Goal: Information Seeking & Learning: Learn about a topic

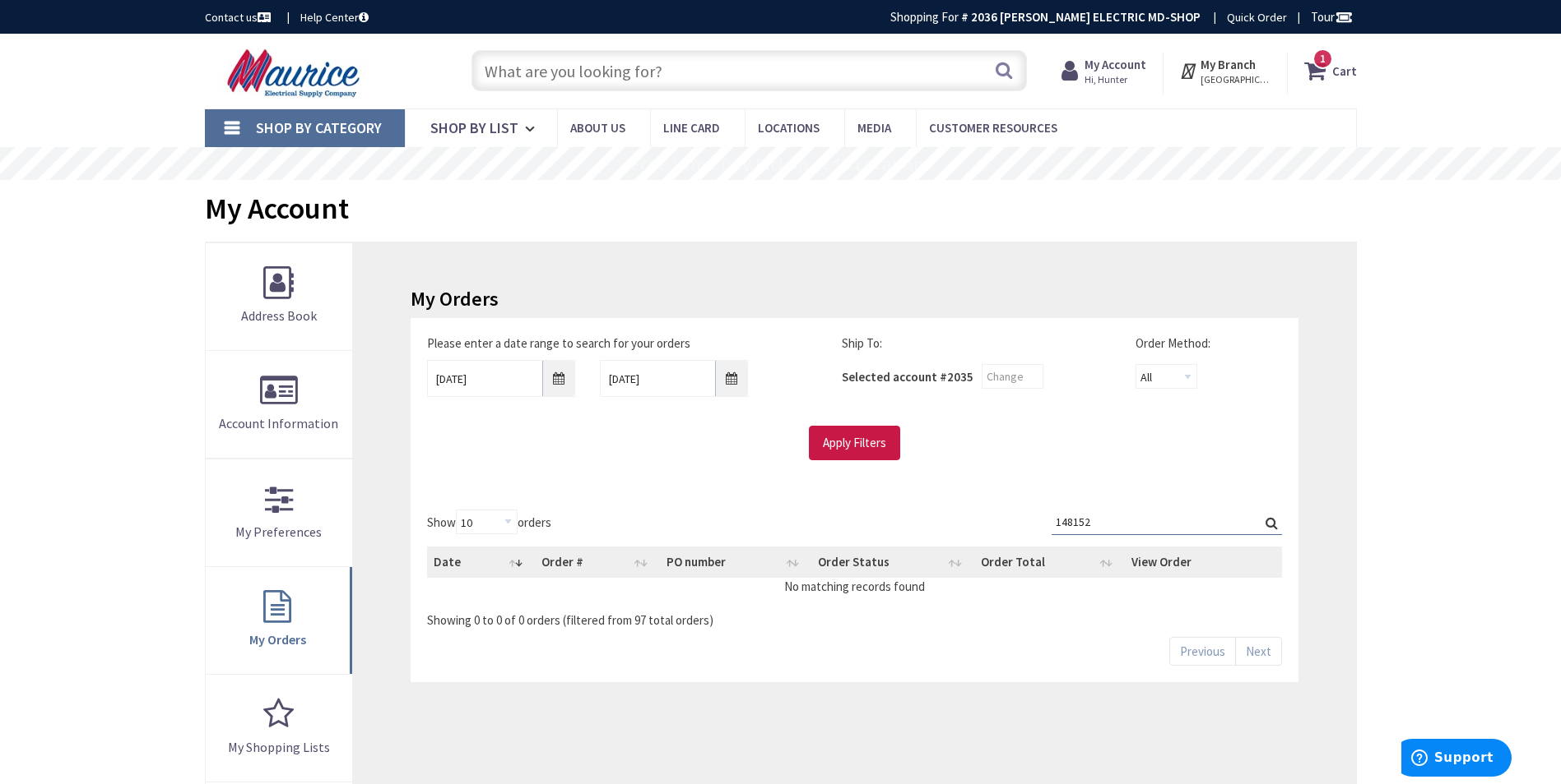
click at [687, 57] on input "text" at bounding box center [749, 71] width 556 height 41
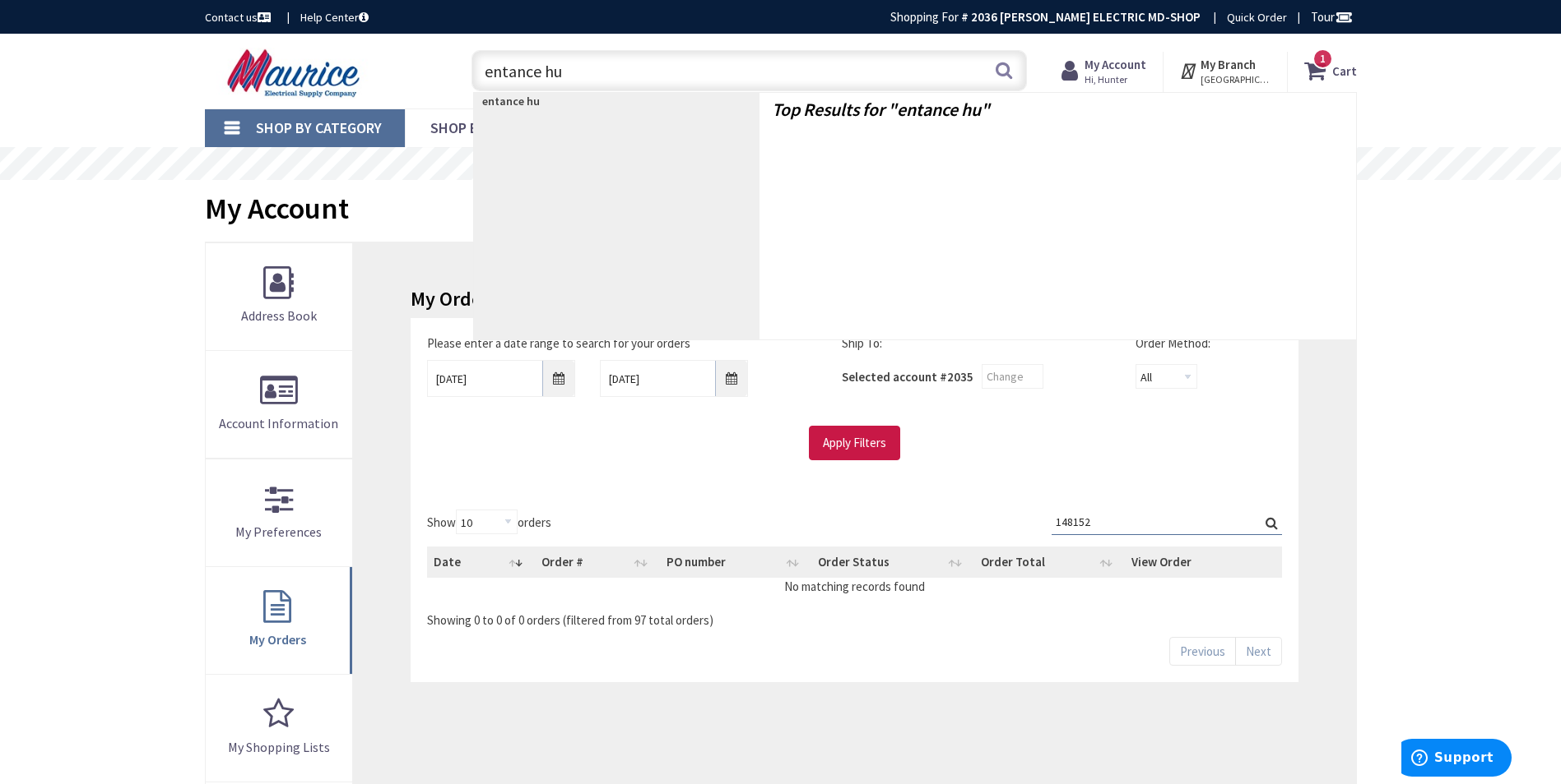
type input "entance hub"
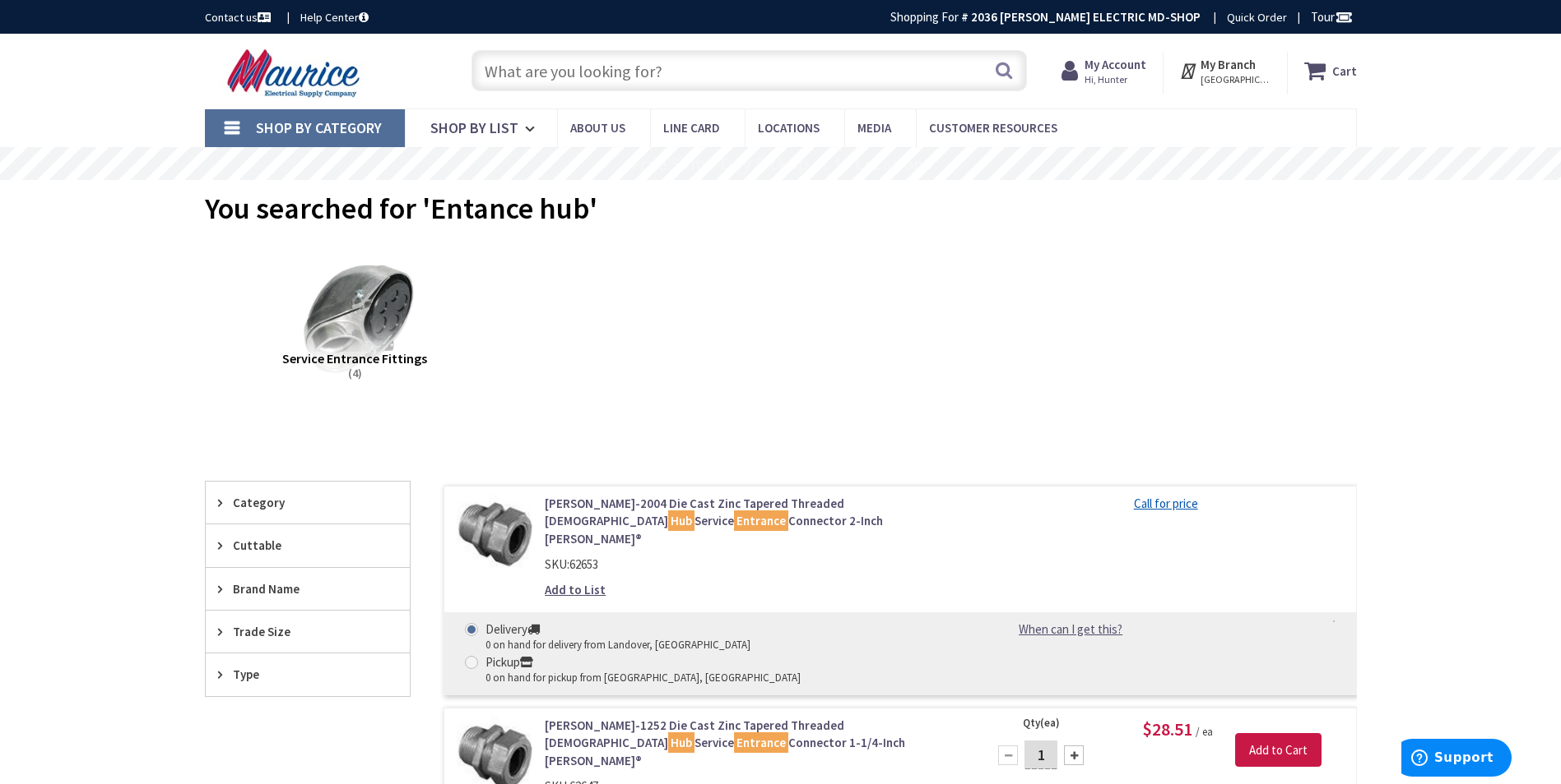
click at [669, 70] on input "text" at bounding box center [749, 71] width 556 height 41
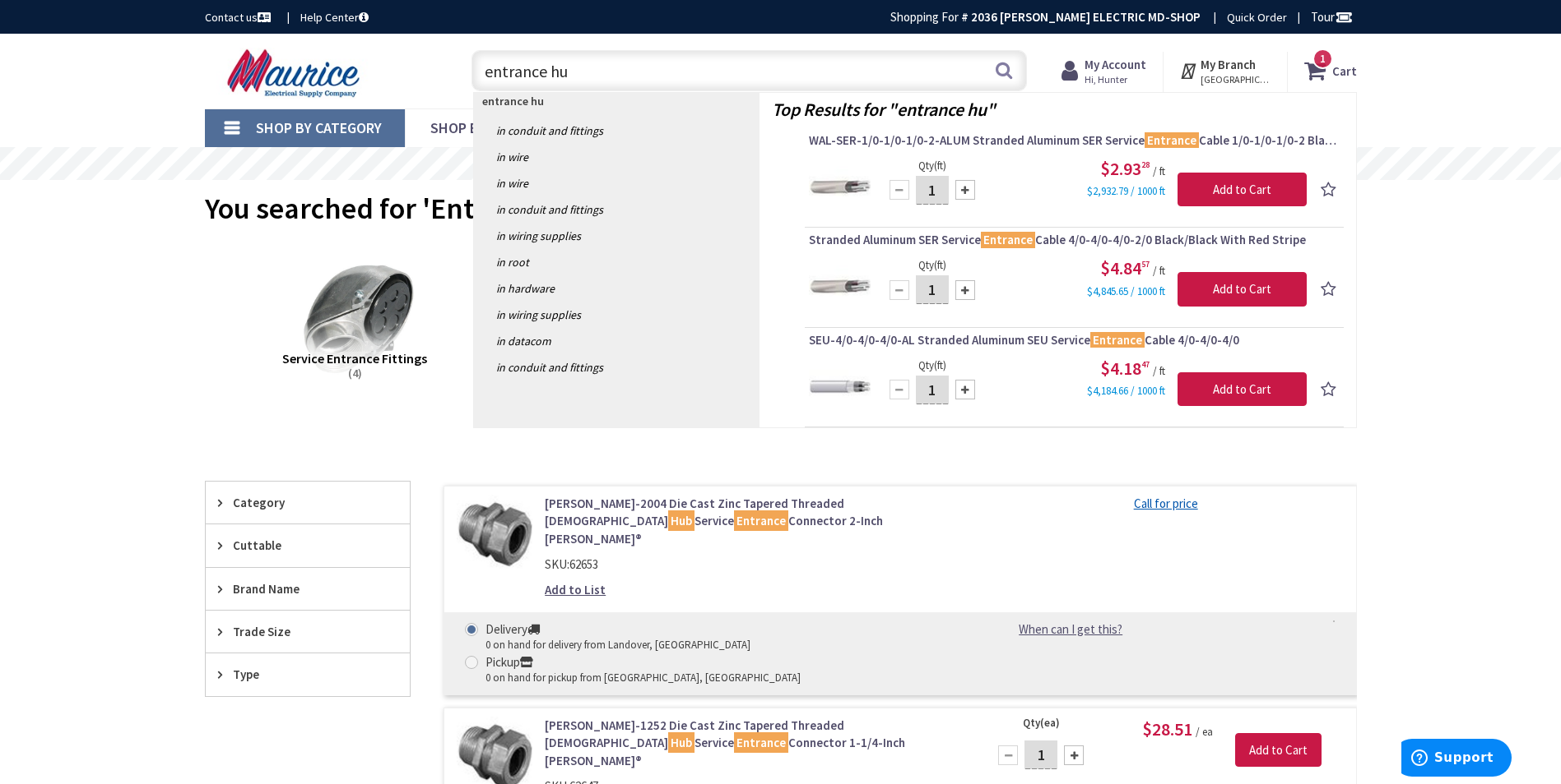
type input "entrance hub"
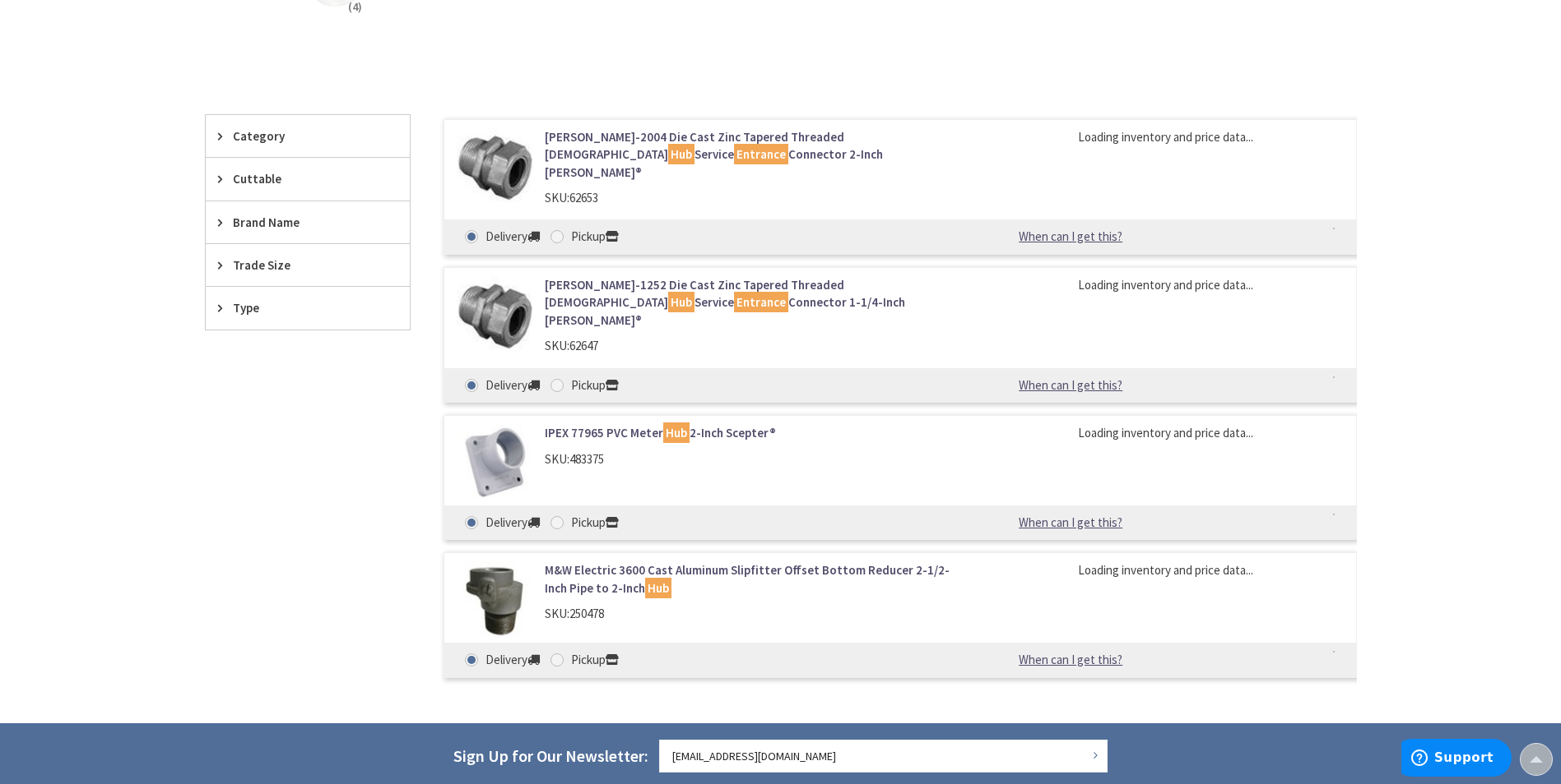
scroll to position [411, 0]
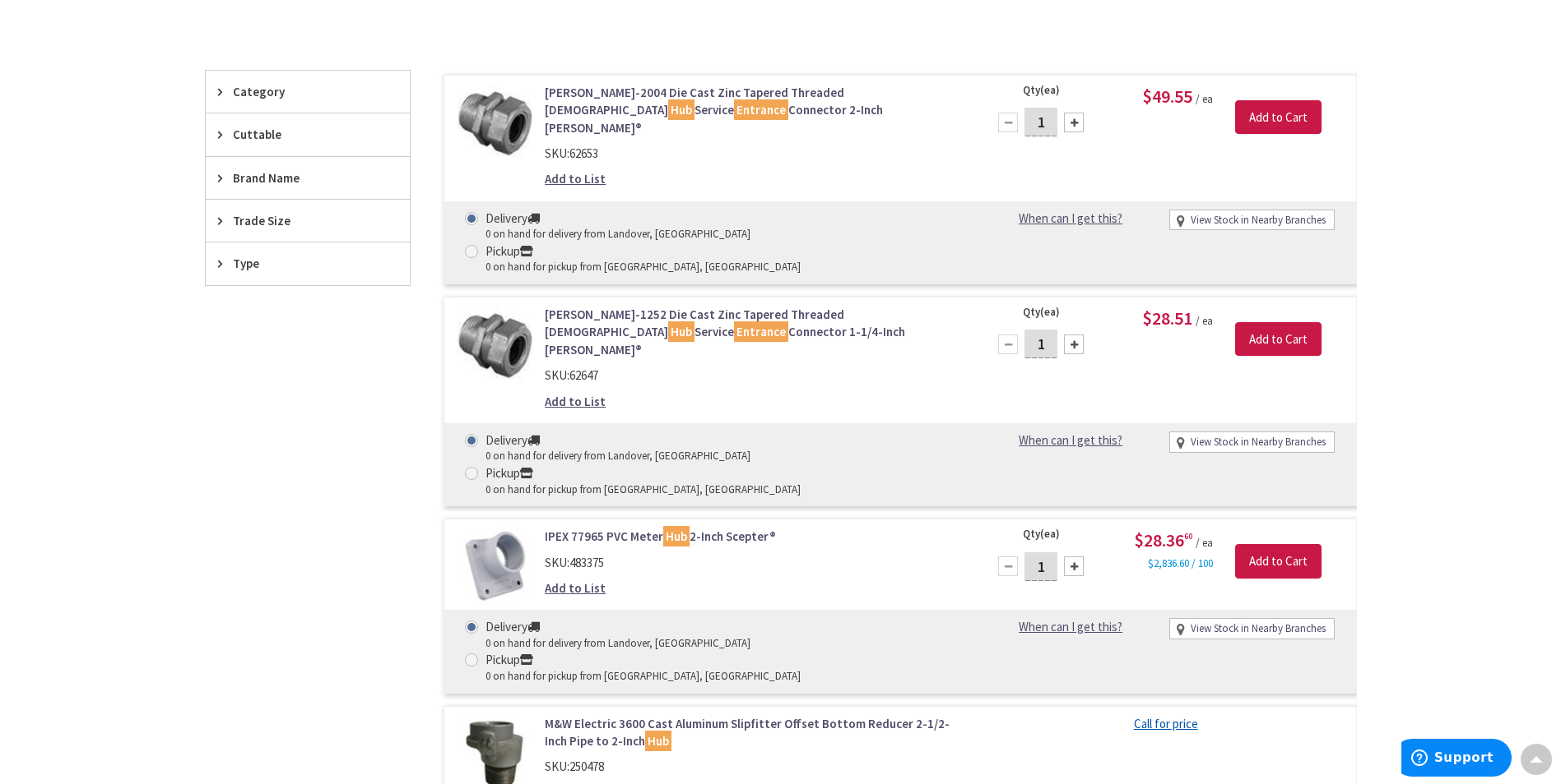
click at [646, 528] on link "IPEX 77965 PVC Meter Hub 2-Inch Scepter®" at bounding box center [754, 536] width 418 height 18
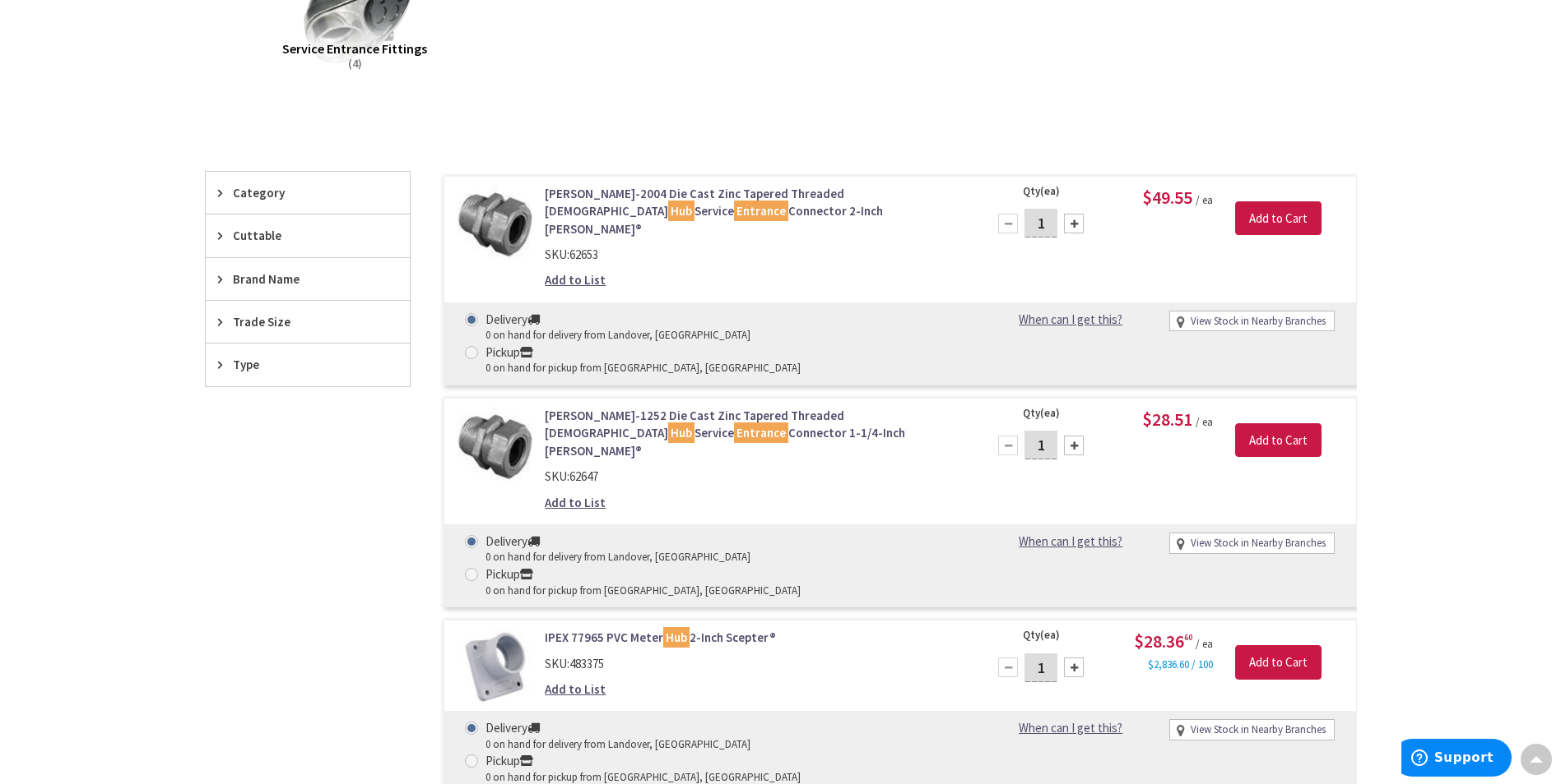
scroll to position [329, 0]
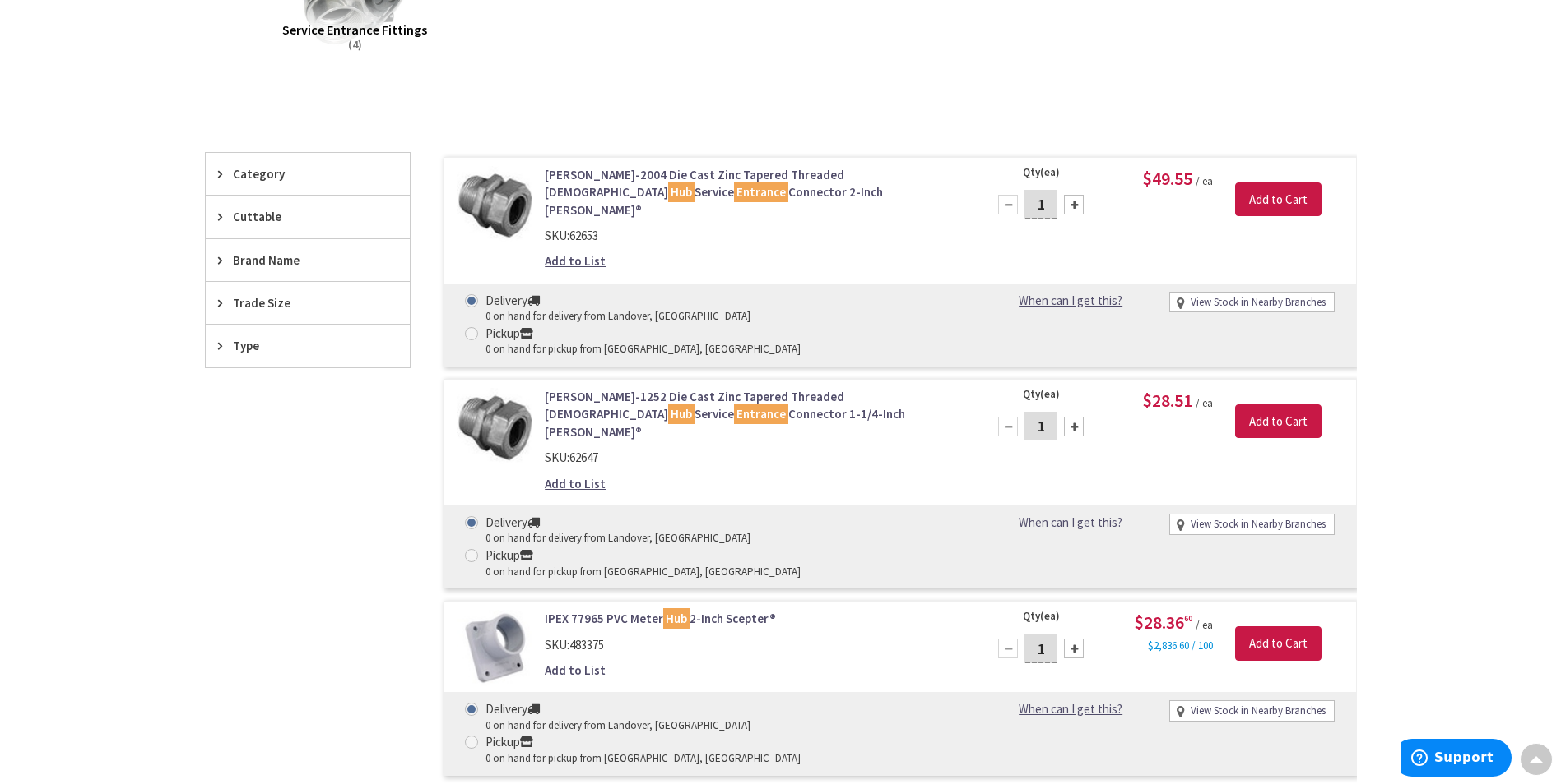
click at [260, 341] on span "Type" at bounding box center [300, 346] width 134 height 18
click at [305, 343] on span "Type" at bounding box center [300, 346] width 134 height 18
click at [279, 192] on div "Category" at bounding box center [307, 174] width 204 height 42
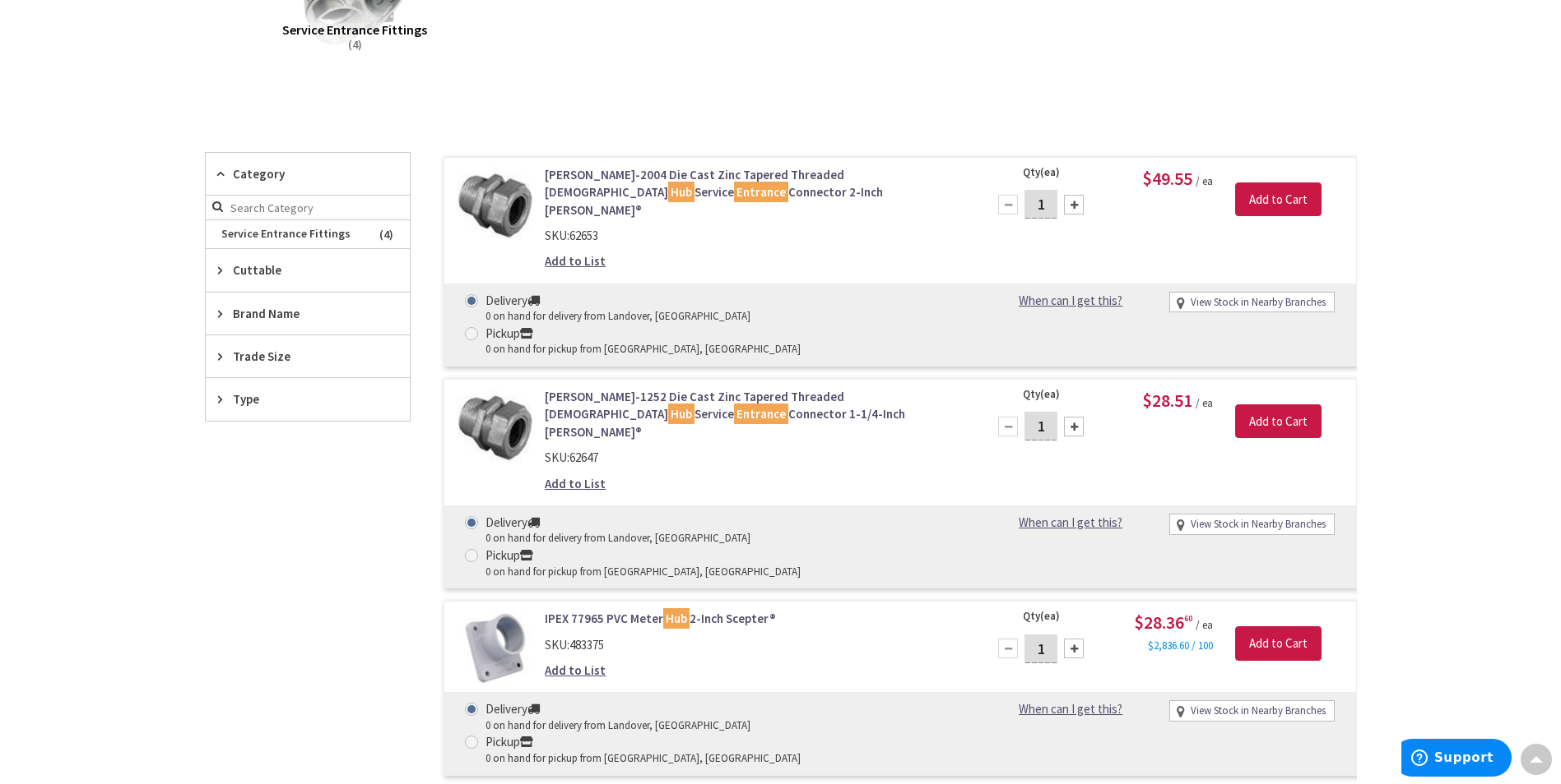
click at [0, 422] on html "Accessibility Screen-Reader Guide, Feedback, and Issue Reporting | New window L…" at bounding box center [780, 537] width 1561 height 1734
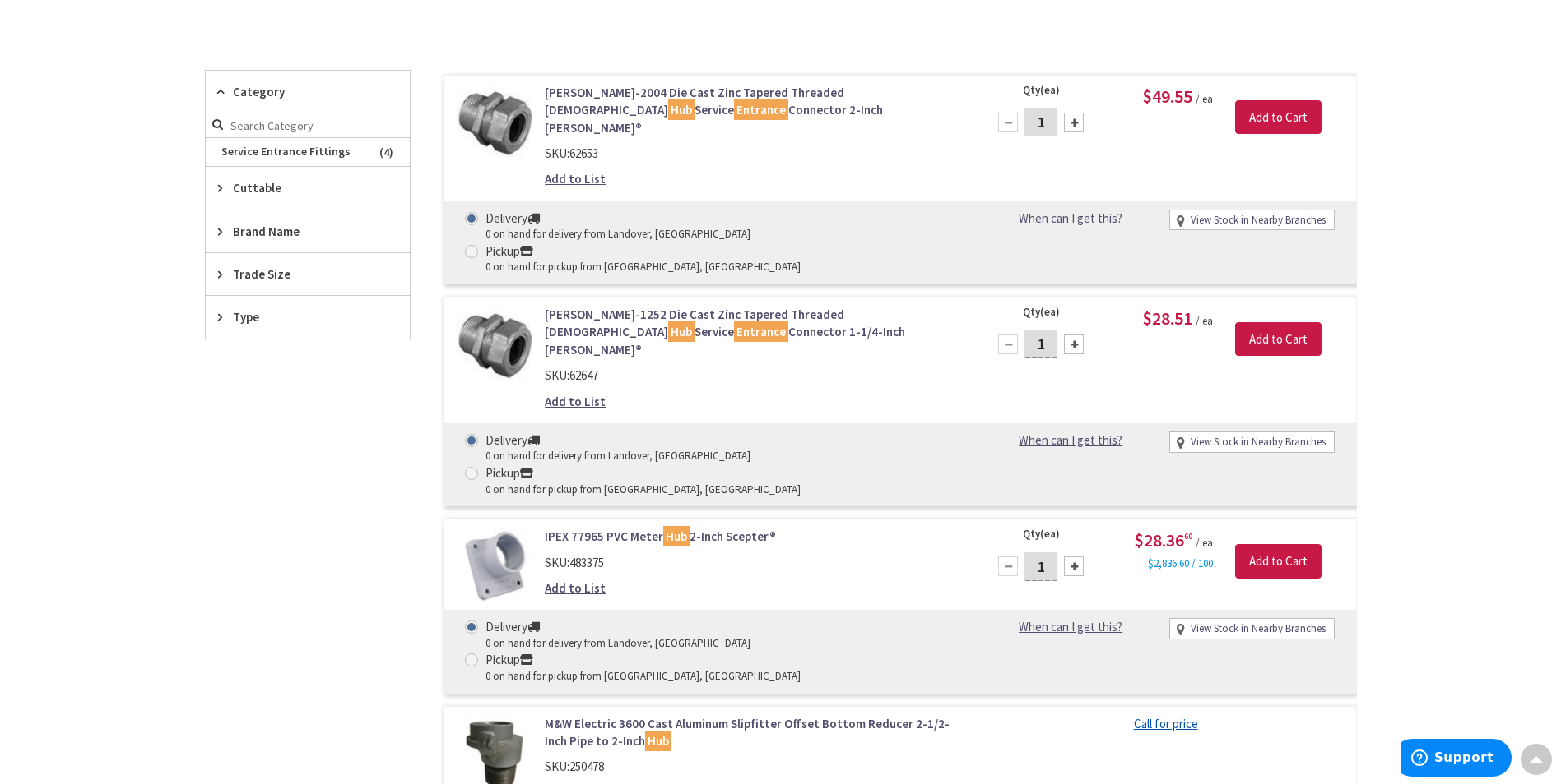
click at [631, 528] on link "IPEX 77965 PVC Meter Hub 2-Inch Scepter®" at bounding box center [754, 536] width 418 height 18
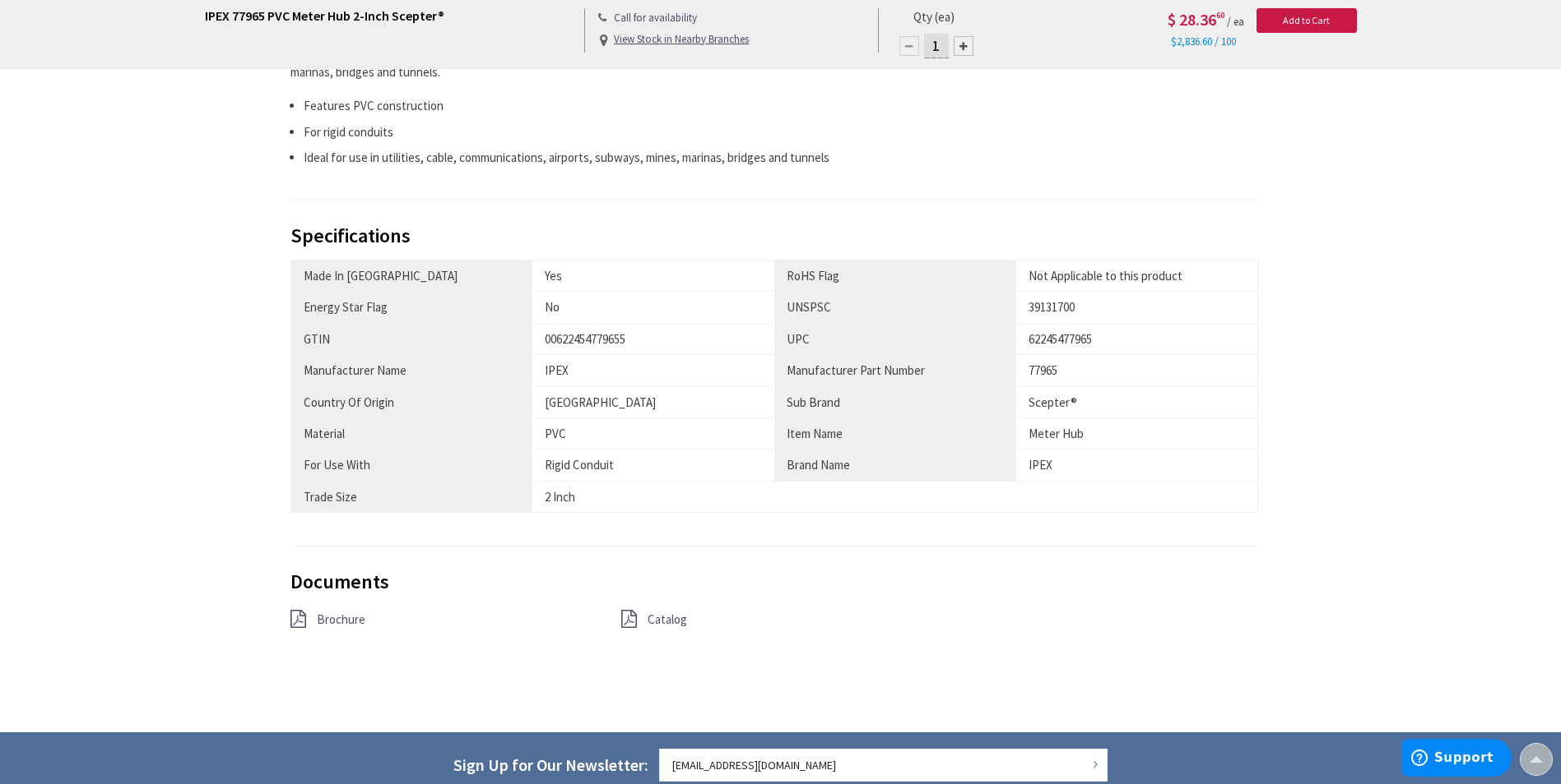
click at [653, 631] on div "Brochure Catalog" at bounding box center [775, 629] width 993 height 37
click at [653, 624] on span "Catalog" at bounding box center [667, 619] width 39 height 16
